Goal: Transaction & Acquisition: Download file/media

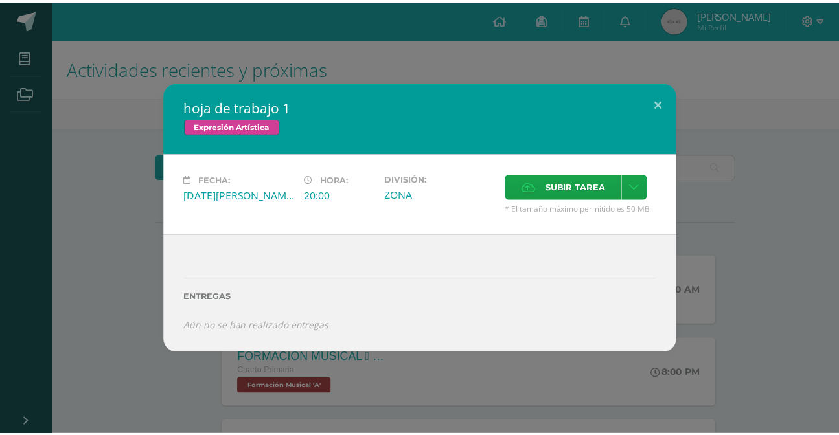
scroll to position [294, 0]
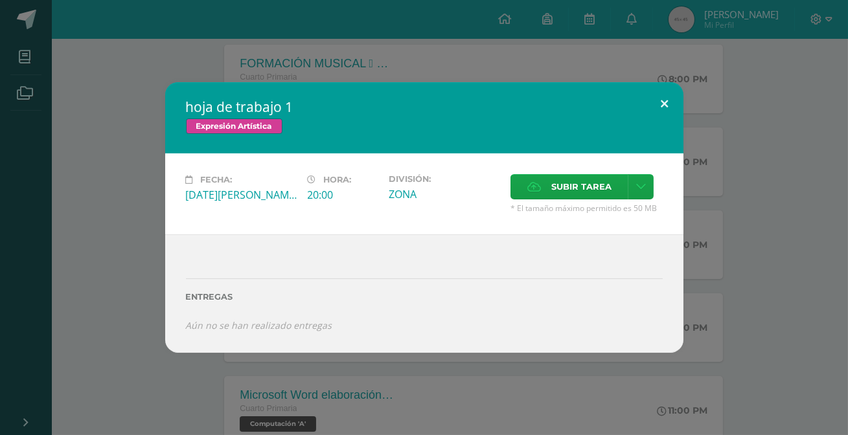
click at [654, 97] on button at bounding box center [665, 104] width 37 height 44
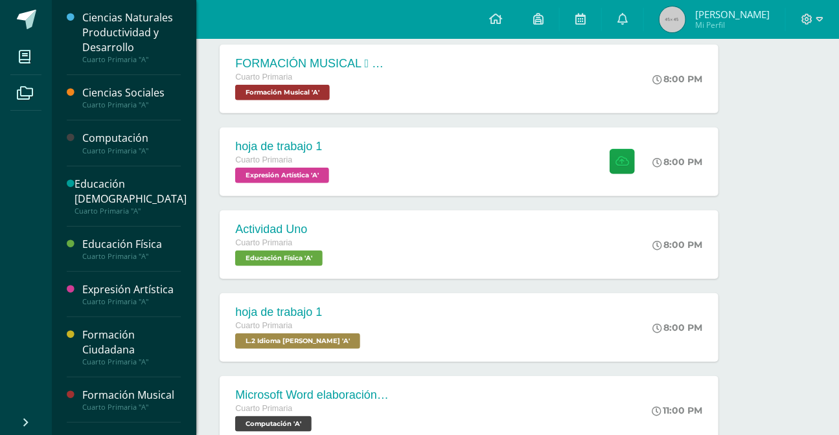
click at [154, 307] on div "Cuarto Primaria "A"" at bounding box center [131, 301] width 99 height 9
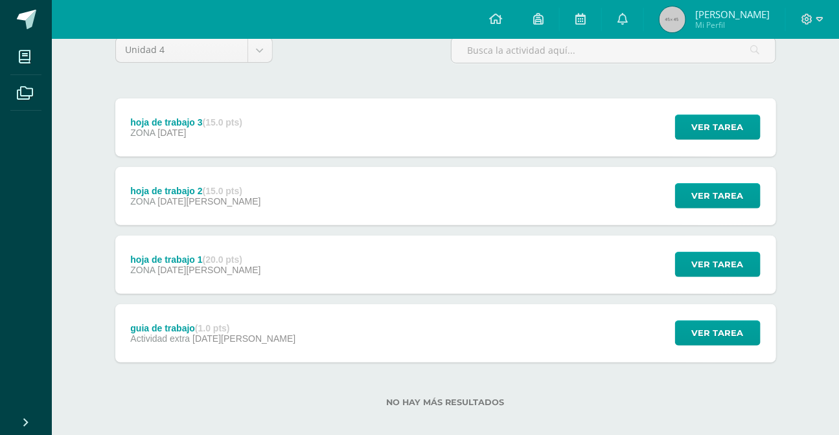
scroll to position [131, 0]
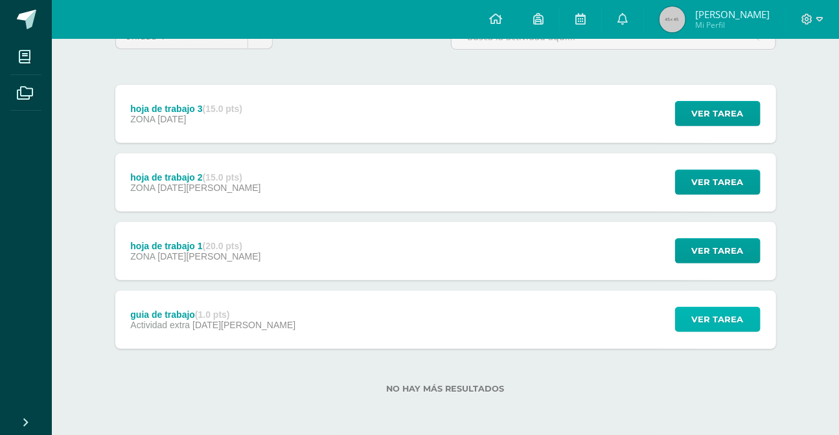
click at [714, 323] on span "Ver tarea" at bounding box center [718, 320] width 52 height 24
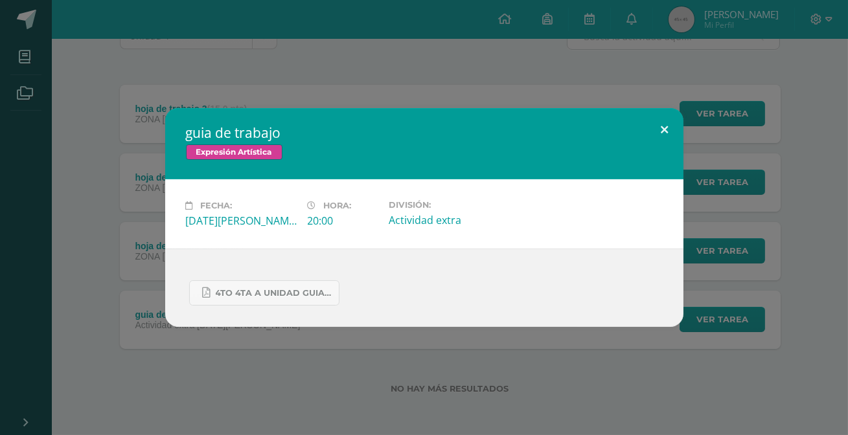
click at [667, 130] on button at bounding box center [665, 130] width 37 height 44
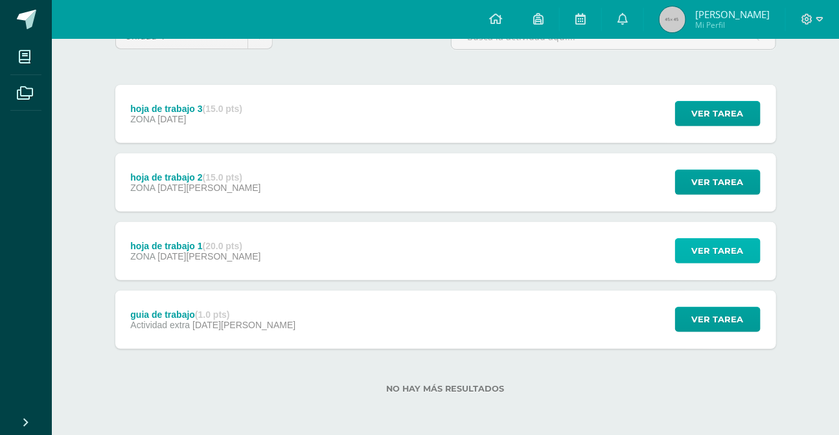
click at [712, 249] on span "Ver tarea" at bounding box center [718, 251] width 52 height 24
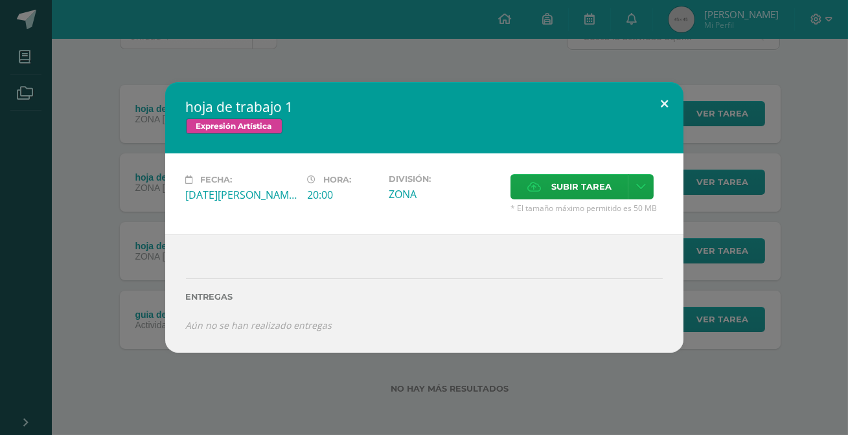
click at [658, 110] on button at bounding box center [665, 104] width 37 height 44
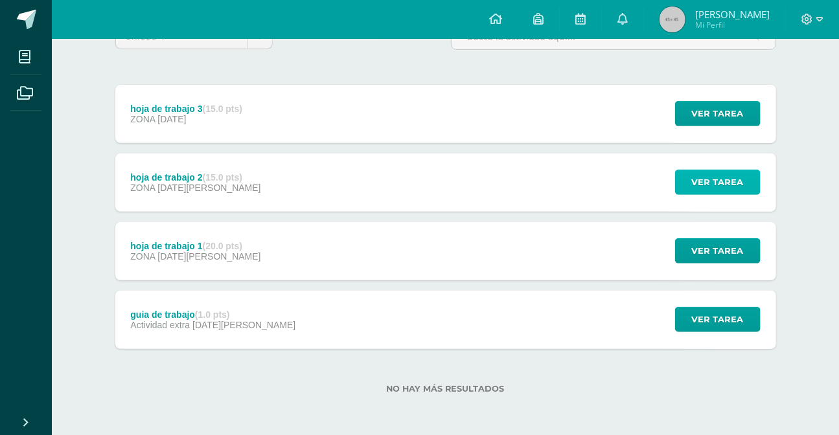
click at [728, 176] on span "Ver tarea" at bounding box center [718, 182] width 52 height 24
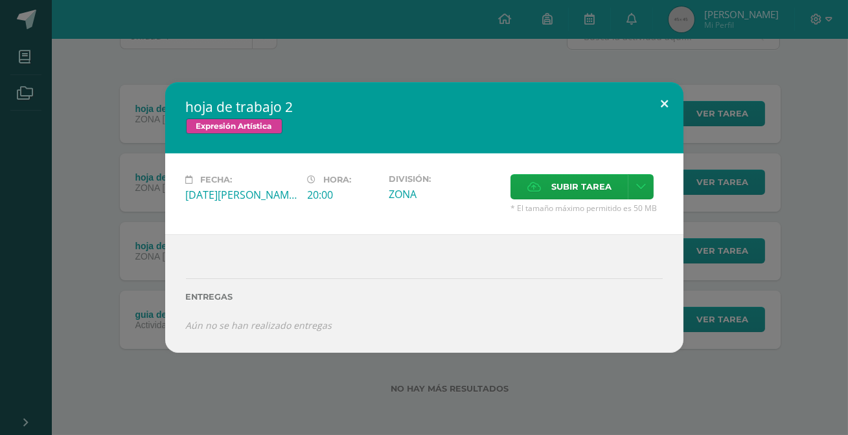
click at [671, 106] on button at bounding box center [665, 104] width 37 height 44
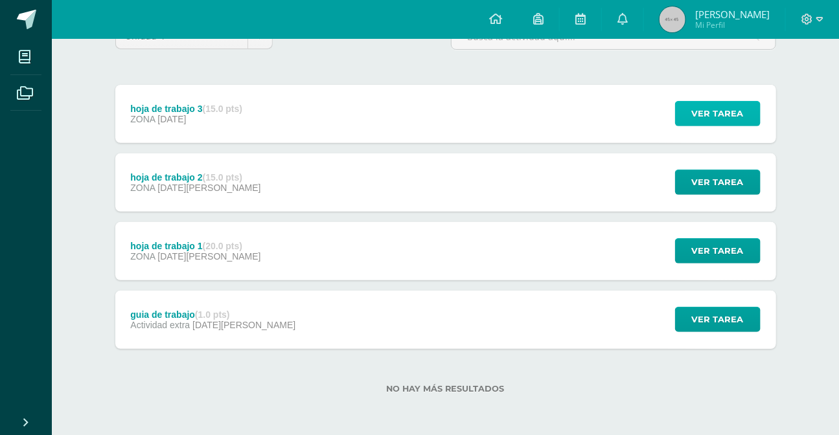
click at [730, 108] on span "Ver tarea" at bounding box center [718, 114] width 52 height 24
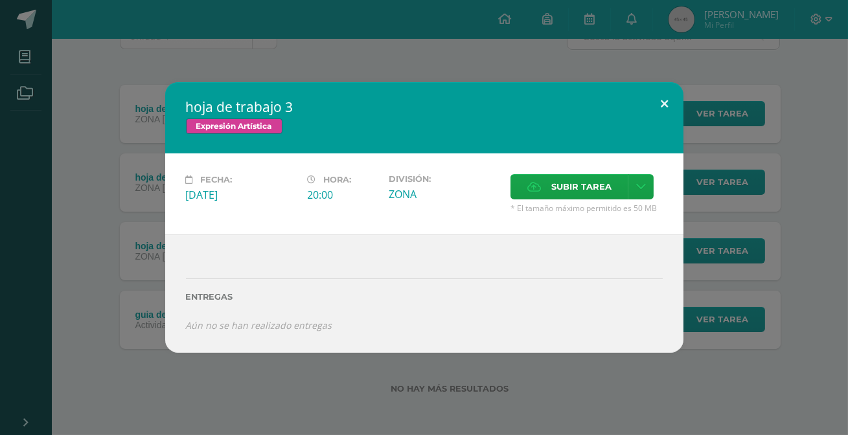
click at [665, 108] on button at bounding box center [665, 104] width 37 height 44
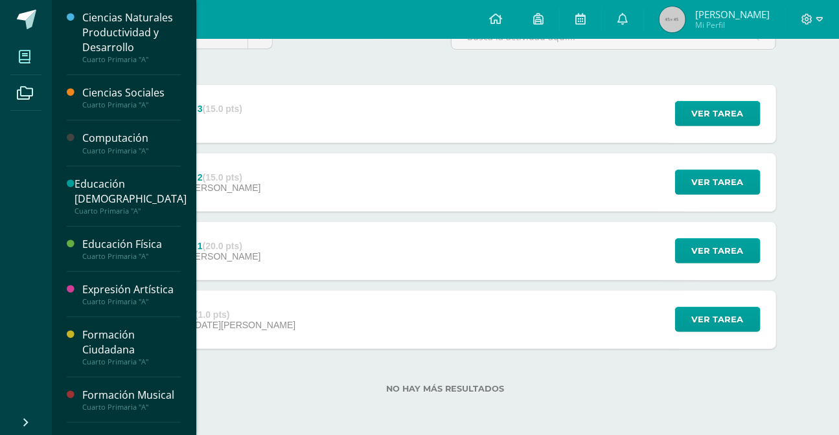
click at [38, 52] on span at bounding box center [24, 56] width 29 height 29
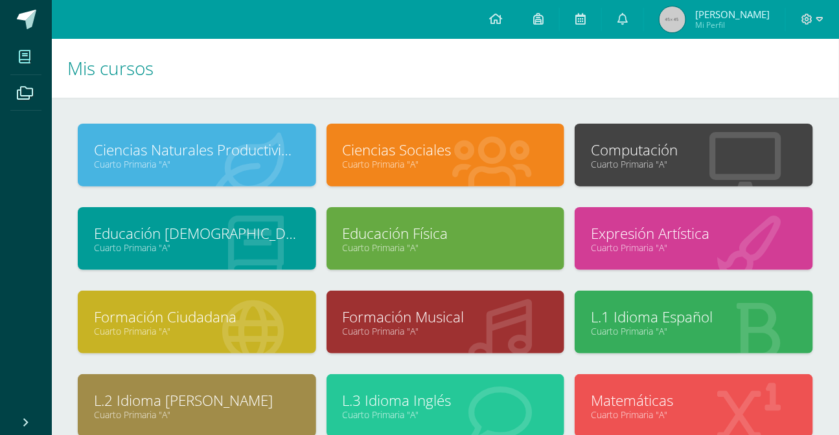
click at [270, 411] on link "Cuarto Primaria "A"" at bounding box center [197, 415] width 206 height 12
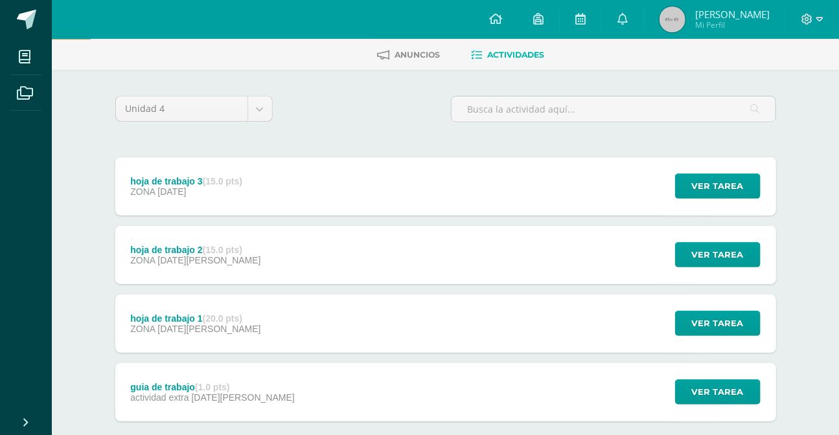
scroll to position [117, 0]
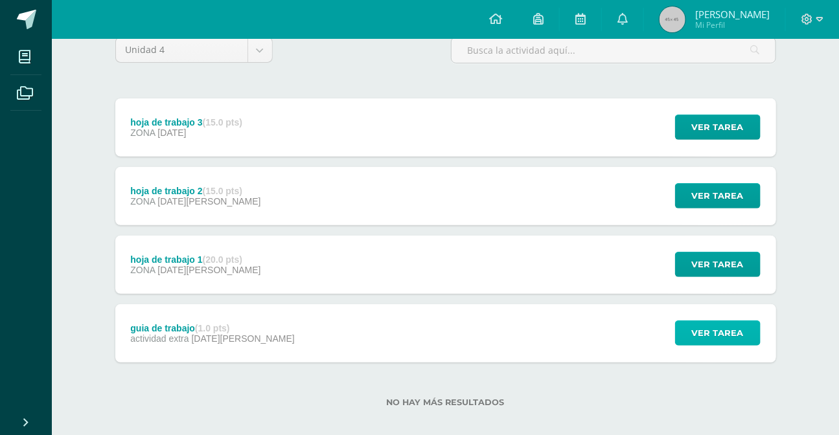
click at [720, 331] on span "Ver tarea" at bounding box center [718, 333] width 52 height 24
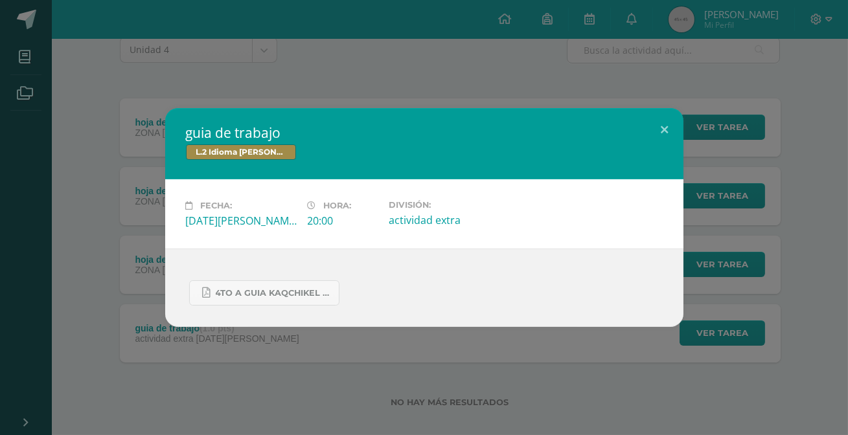
click at [711, 258] on div "guia de trabajo L.2 Idioma Maya Kaqchikel Fecha: Viernes 01 de Agosto Hora: 20:…" at bounding box center [424, 217] width 838 height 219
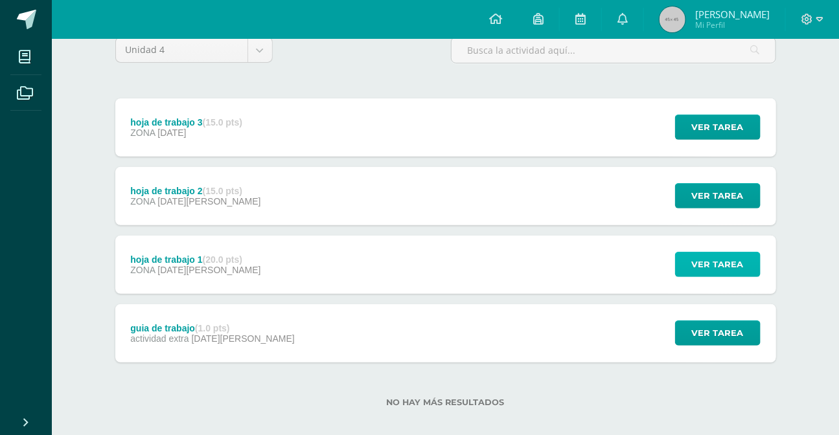
click at [710, 262] on span "Ver tarea" at bounding box center [718, 265] width 52 height 24
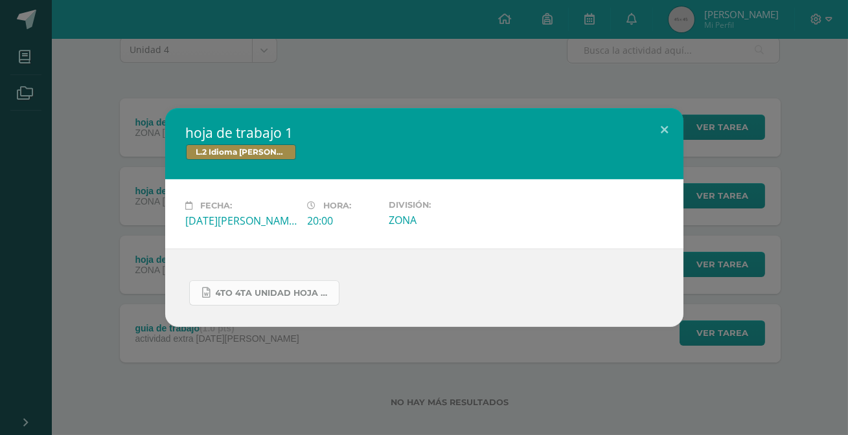
click at [283, 293] on span "4to 4ta unidad hoja de trabajo kaqchikel.docx" at bounding box center [274, 293] width 117 height 10
click at [282, 286] on link "4to 4ta unidad hoja de trabajo kaqchikel.docx" at bounding box center [264, 293] width 150 height 25
click at [654, 128] on button at bounding box center [665, 130] width 37 height 44
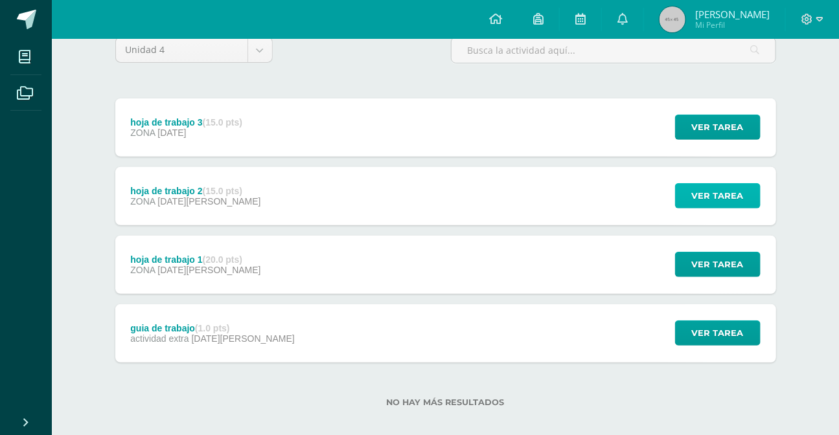
click at [695, 198] on button "Ver tarea" at bounding box center [718, 195] width 86 height 25
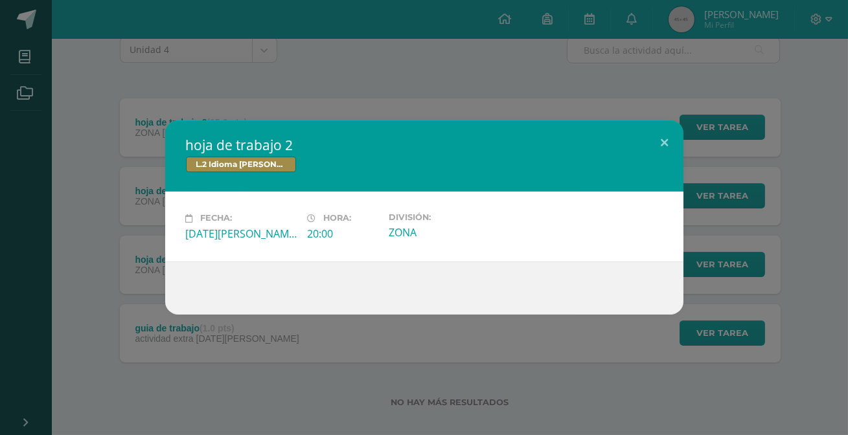
click at [695, 121] on div "hoja de trabajo 2 L.2 Idioma Maya Kaqchikel Fecha: Jueves 28 de Agosto Hora: 20…" at bounding box center [424, 218] width 838 height 194
